Goal: Find specific page/section: Find specific page/section

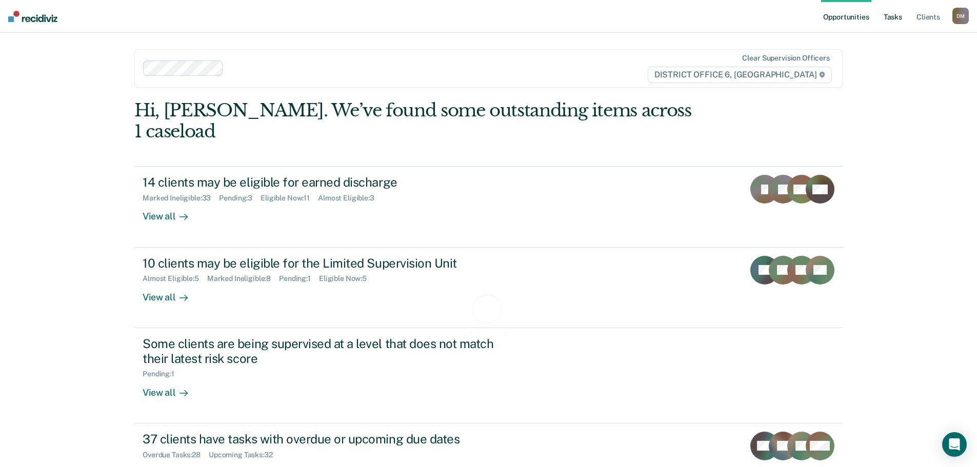
click at [897, 18] on link "Tasks" at bounding box center [892, 16] width 23 height 33
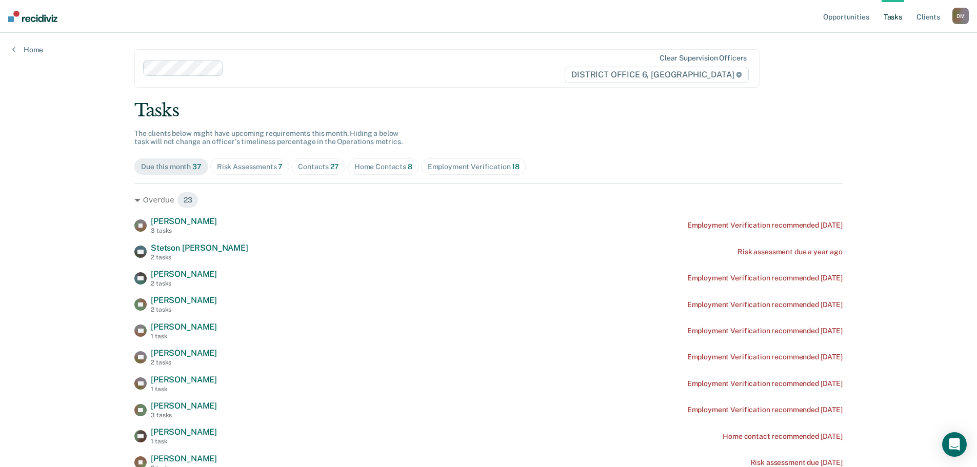
click at [252, 162] on div "Risk Assessments 7" at bounding box center [250, 166] width 66 height 9
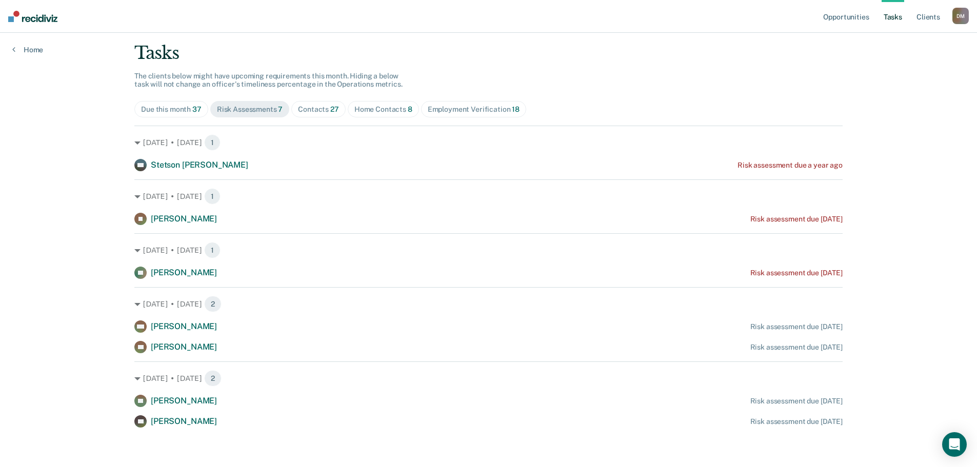
scroll to position [59, 0]
click at [316, 112] on span "Contacts 27" at bounding box center [318, 107] width 54 height 16
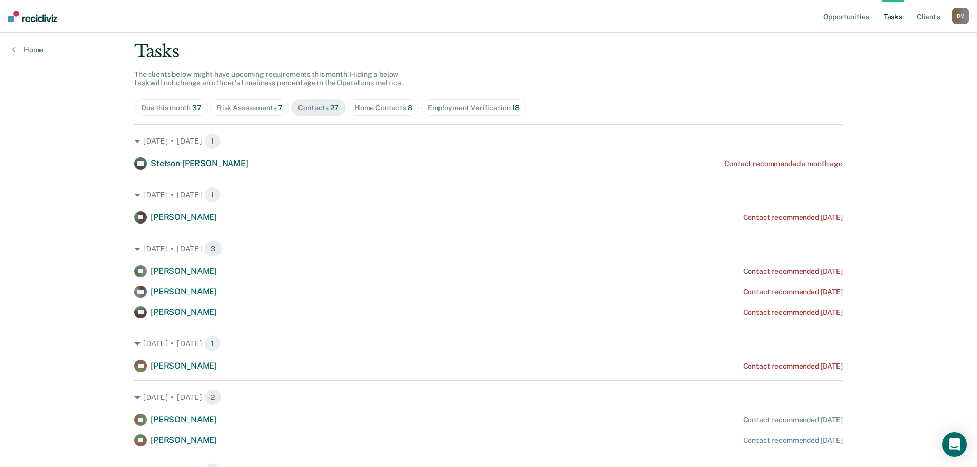
click at [364, 110] on div "Home Contacts 8" at bounding box center [383, 108] width 58 height 9
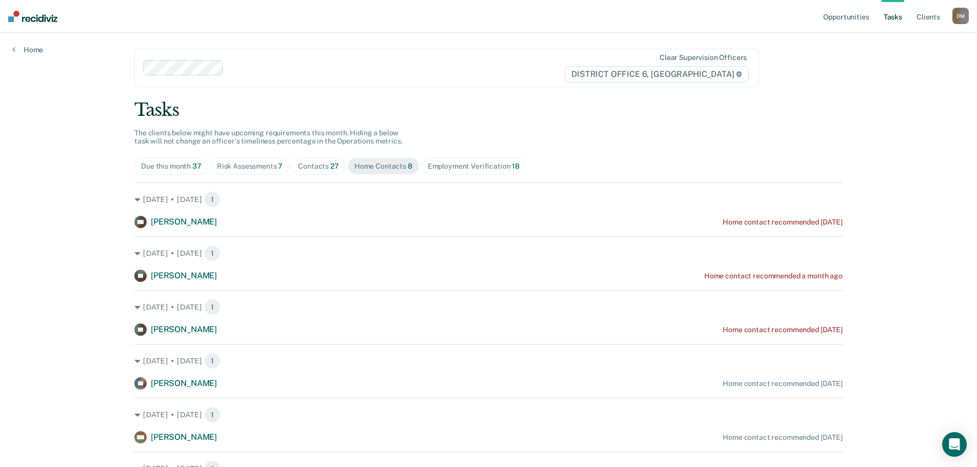
scroll to position [0, 0]
click at [461, 164] on div "Employment Verification 18" at bounding box center [474, 166] width 92 height 9
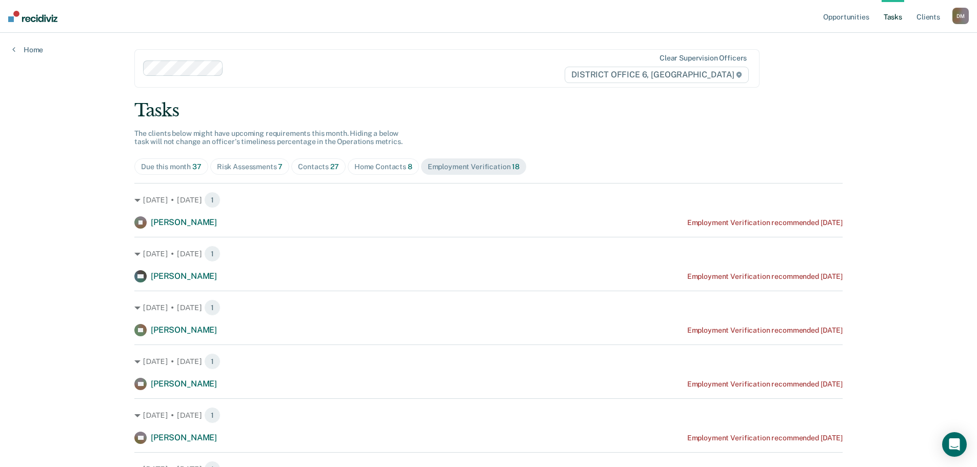
click at [314, 168] on div "Contacts 27" at bounding box center [318, 166] width 41 height 9
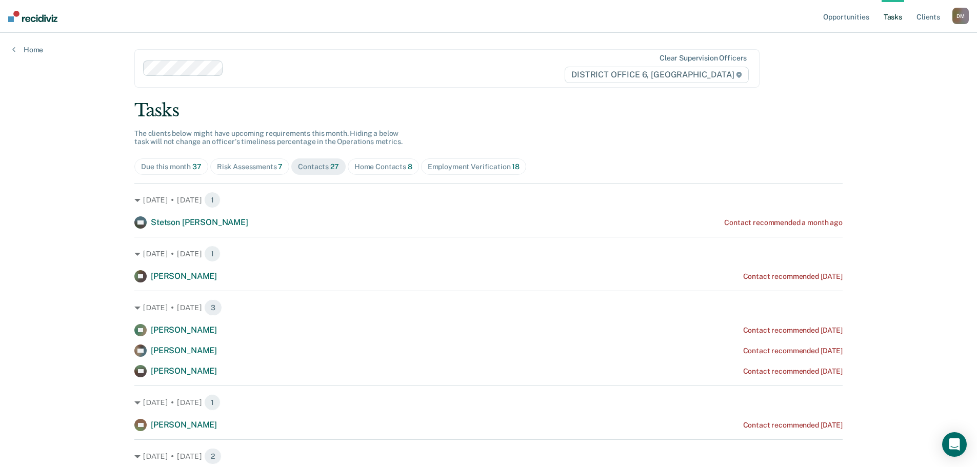
click at [378, 169] on div "Home Contacts 8" at bounding box center [383, 166] width 58 height 9
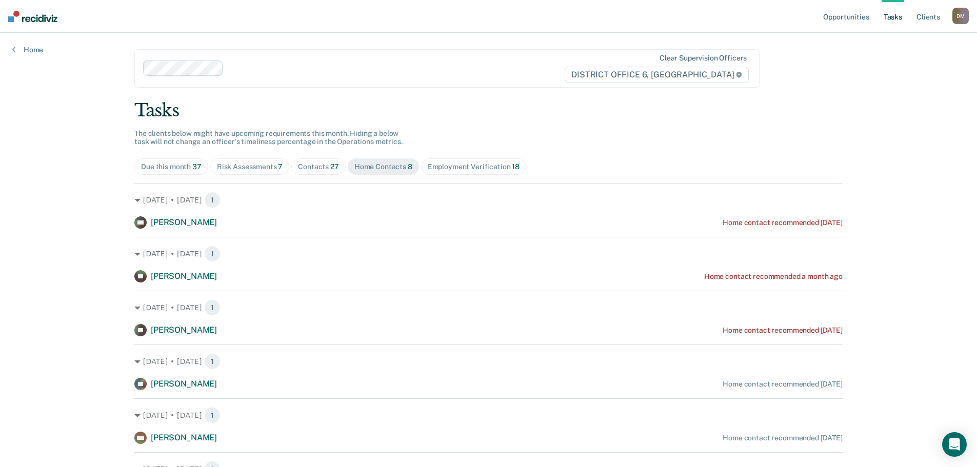
click at [471, 172] on span "Employment Verification 18" at bounding box center [473, 166] width 105 height 16
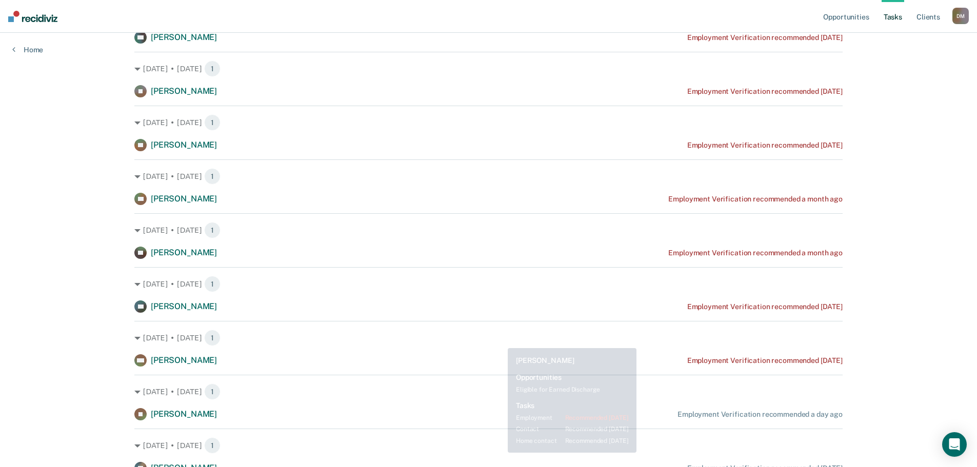
scroll to position [651, 0]
